Goal: Register for event/course

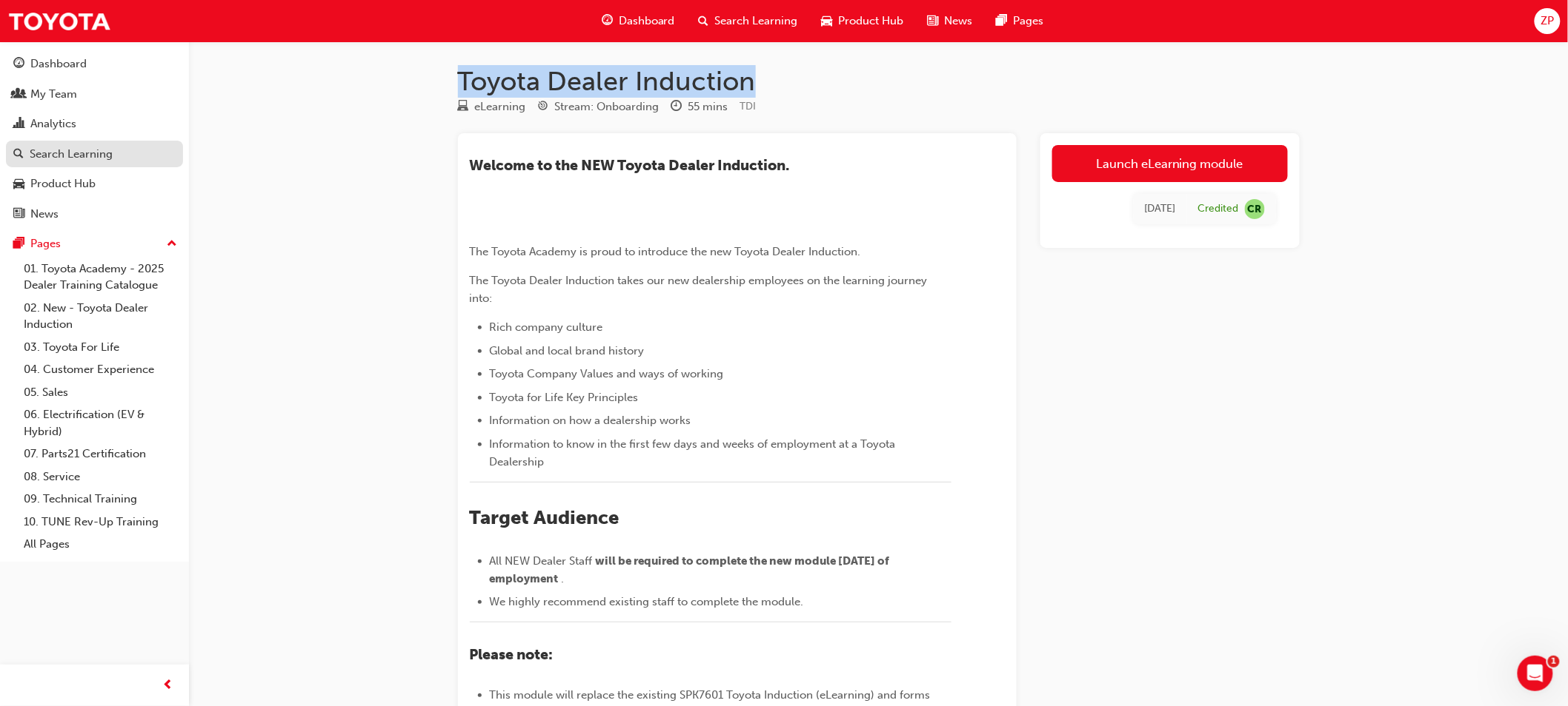
click at [76, 156] on div "Search Learning" at bounding box center [71, 154] width 83 height 17
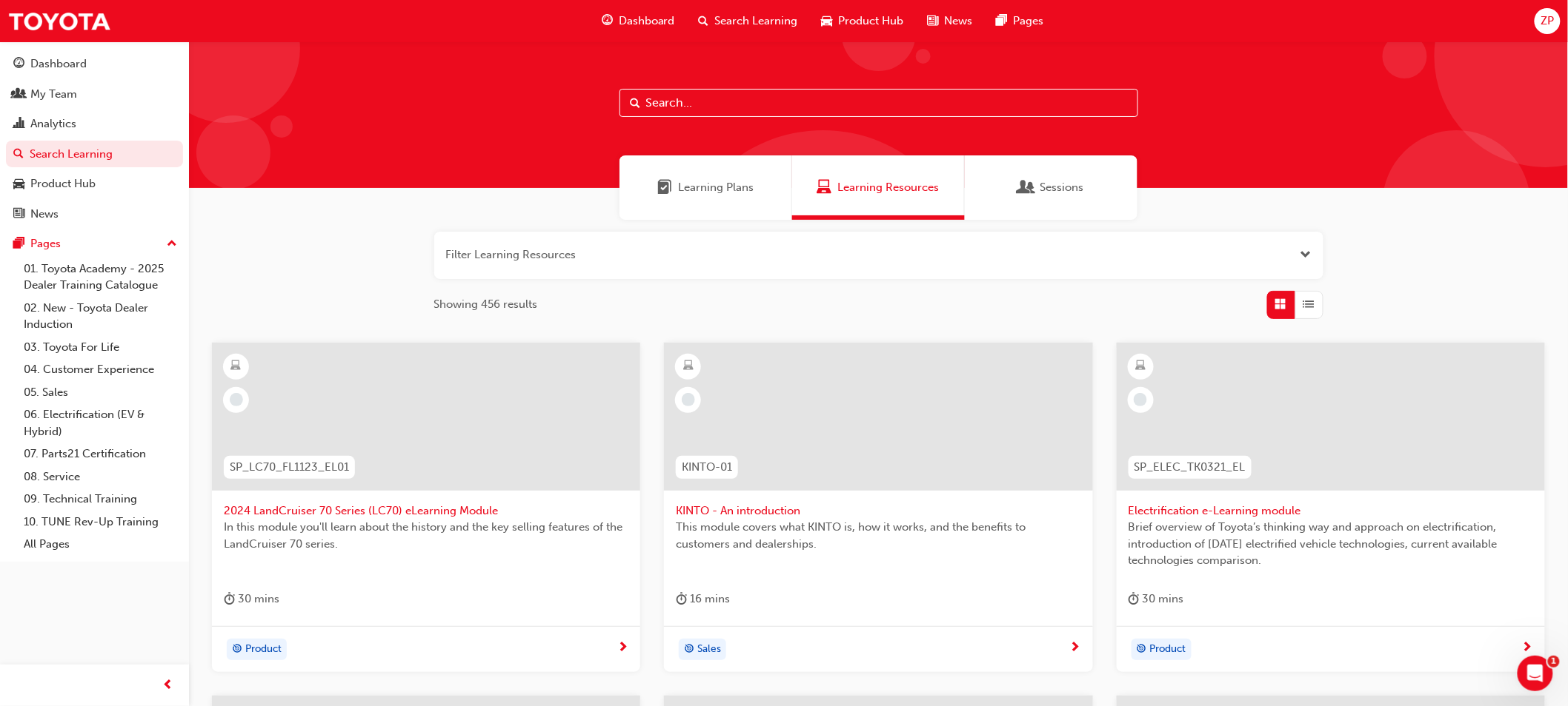
click at [756, 97] on input "text" at bounding box center [878, 102] width 518 height 28
type input "tfl"
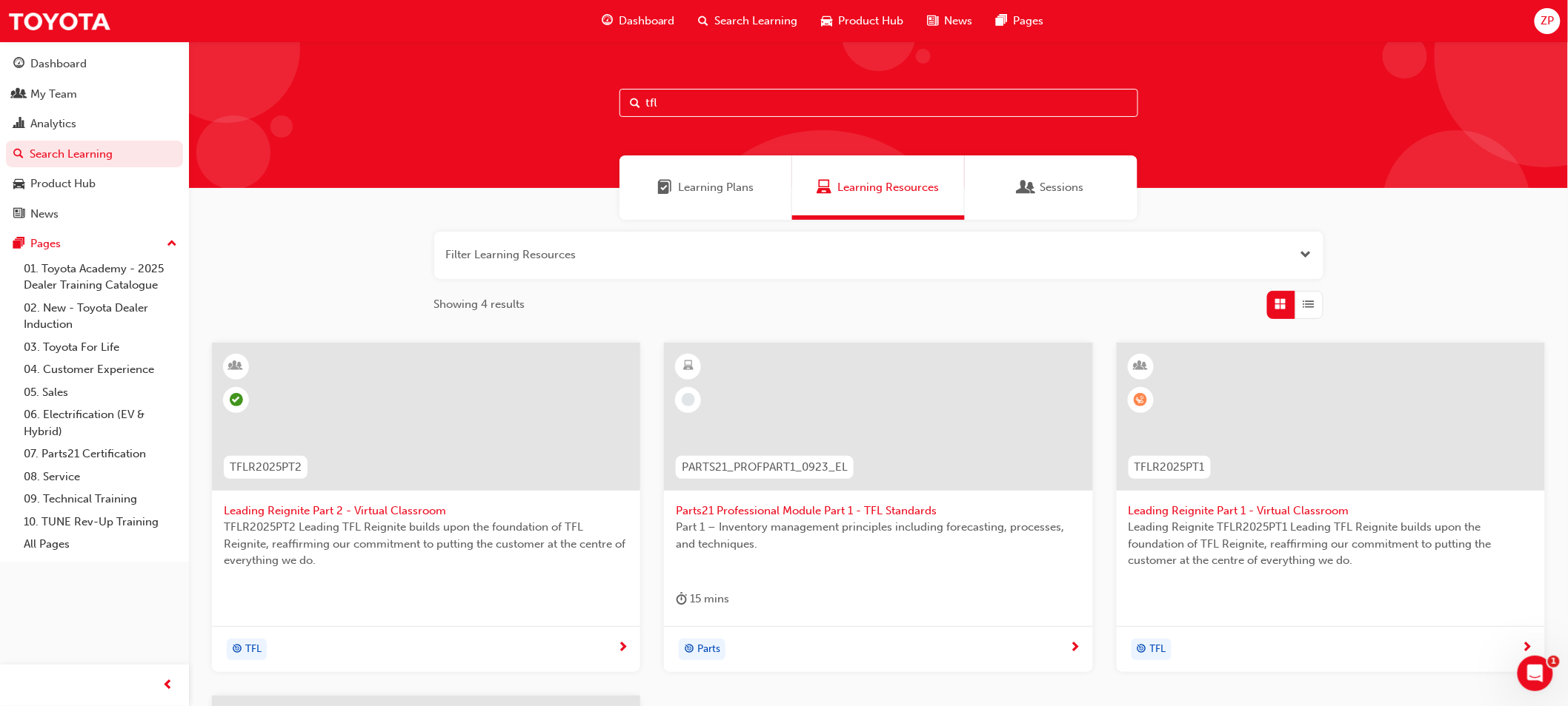
scroll to position [328, 0]
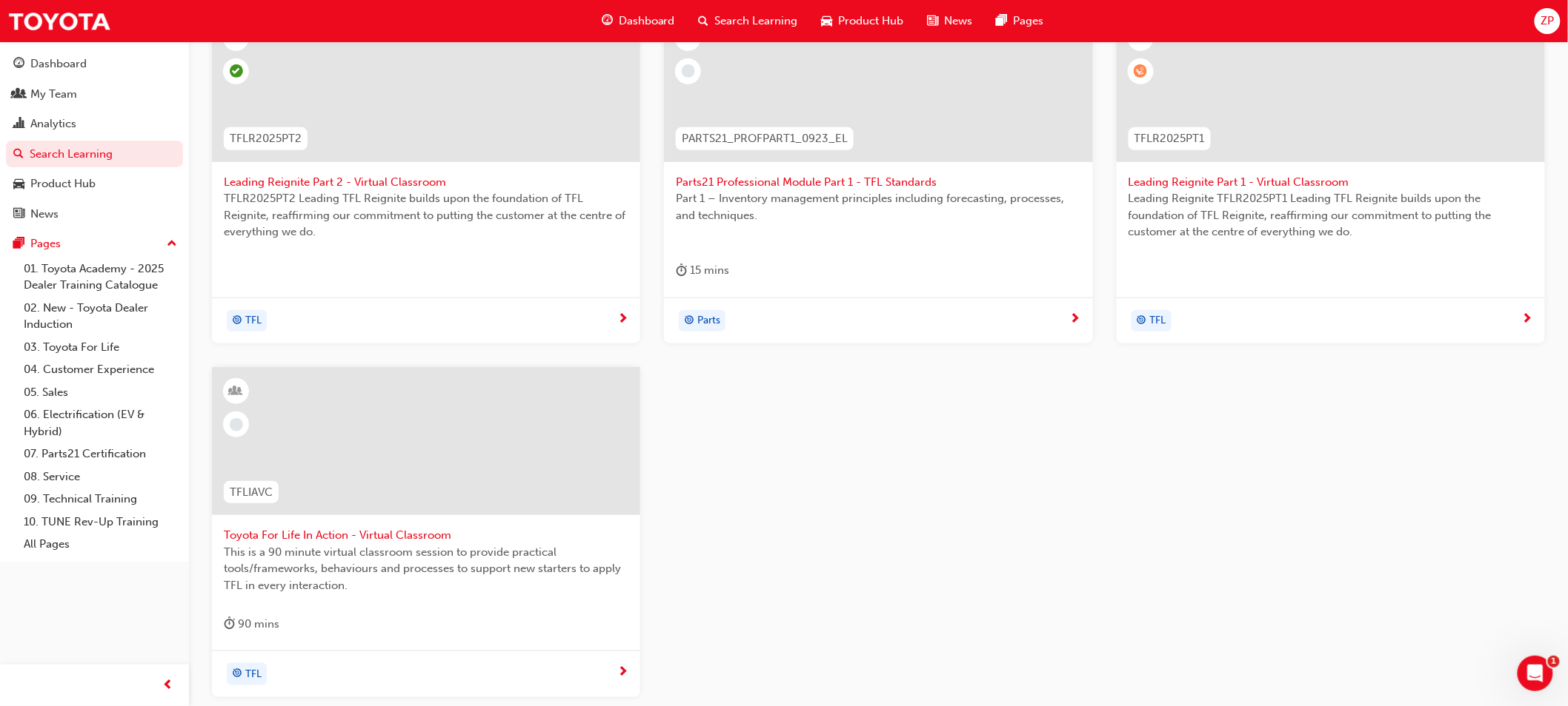
click at [435, 538] on span "Toyota For Life In Action - Virtual Classroom" at bounding box center [426, 536] width 405 height 17
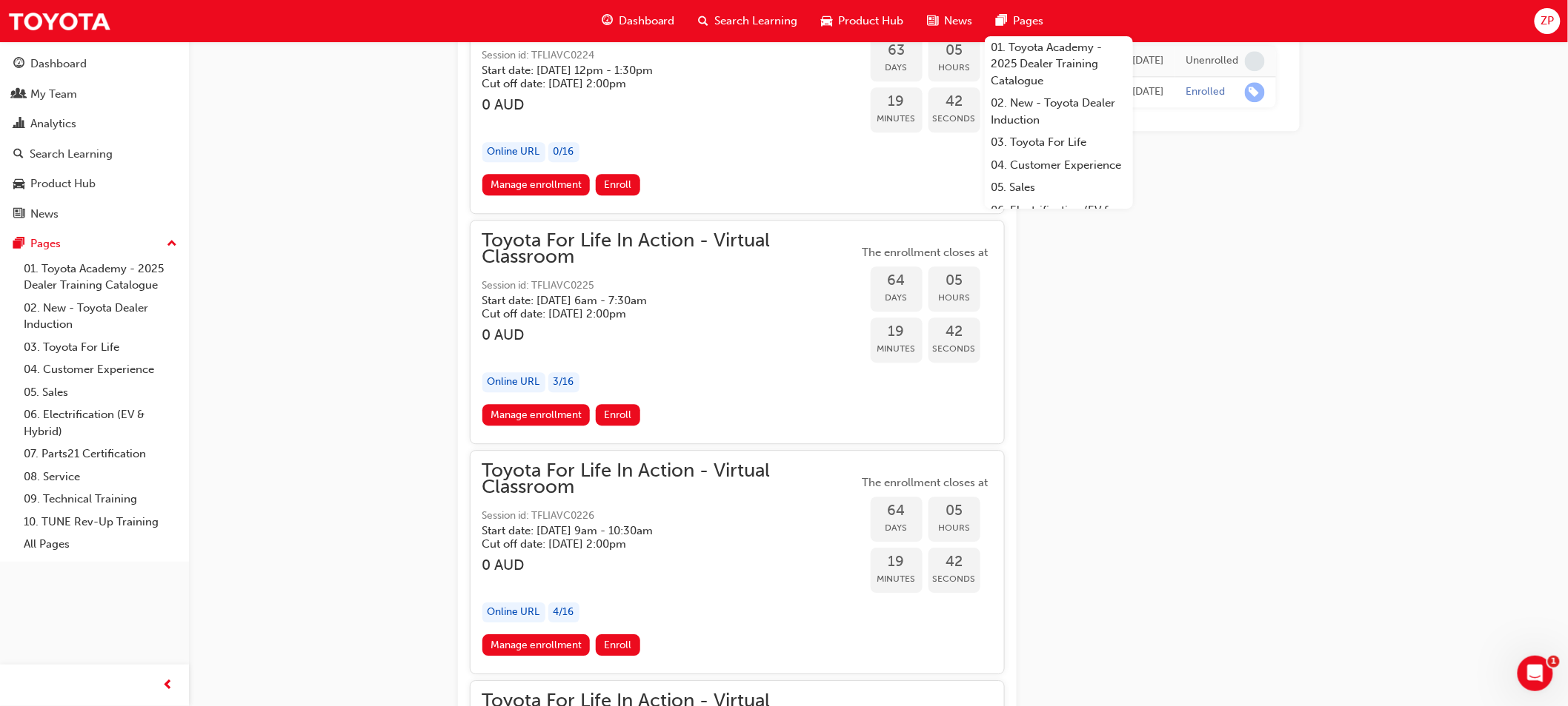
scroll to position [20310, 0]
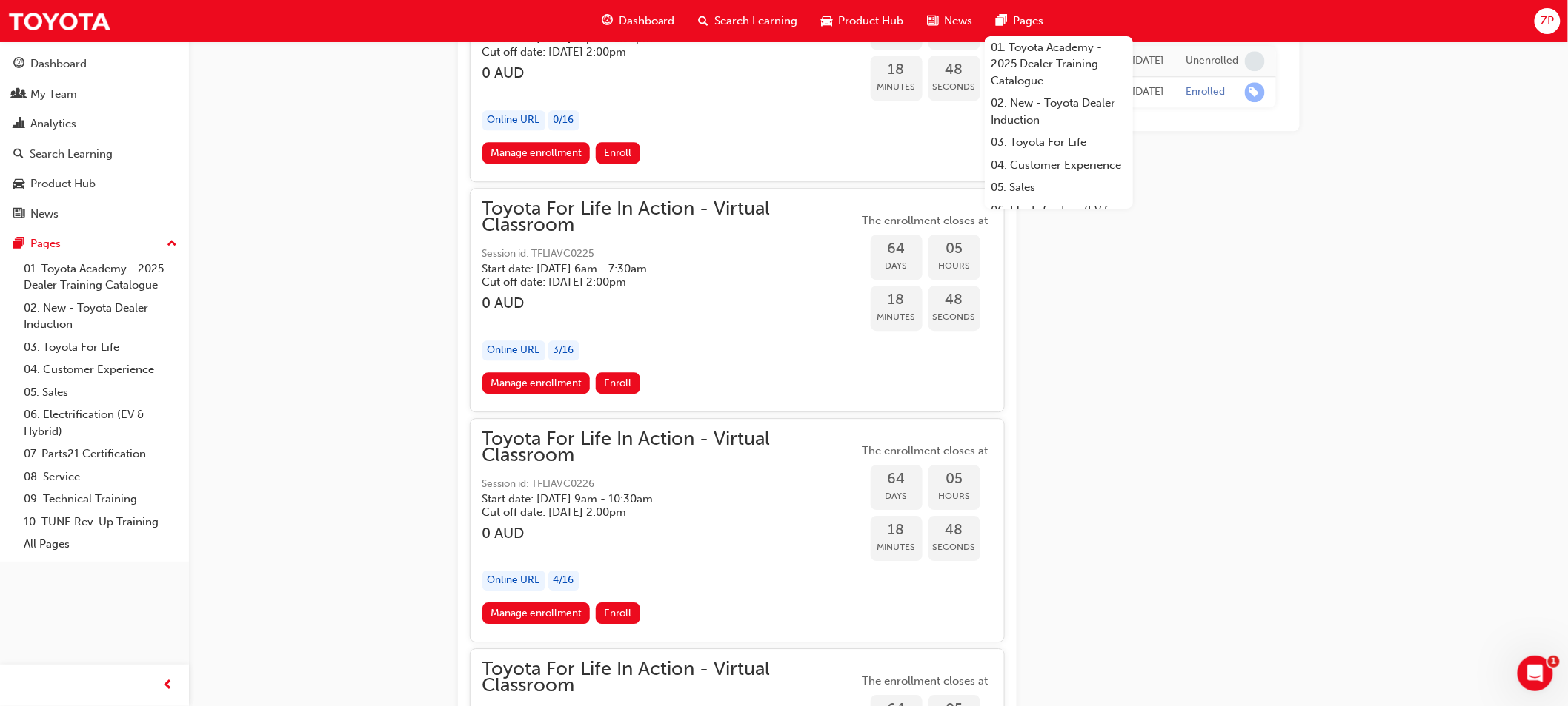
scroll to position [20392, 0]
